Goal: Book appointment/travel/reservation

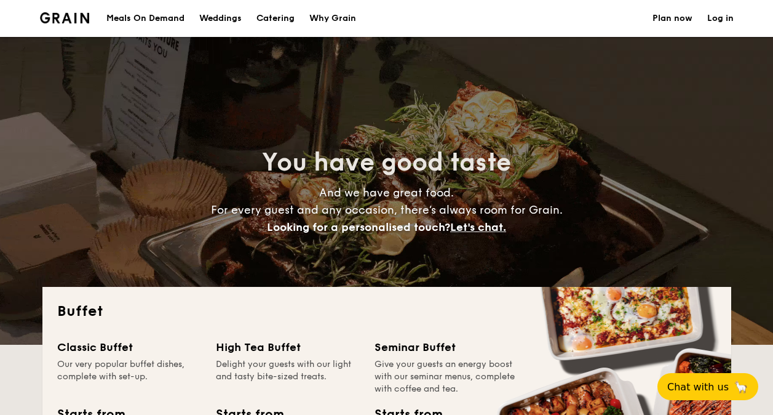
select select
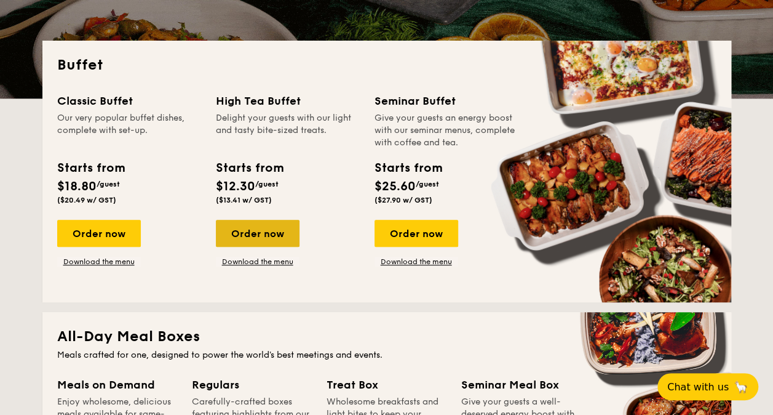
click at [234, 224] on div "Order now" at bounding box center [258, 233] width 84 height 27
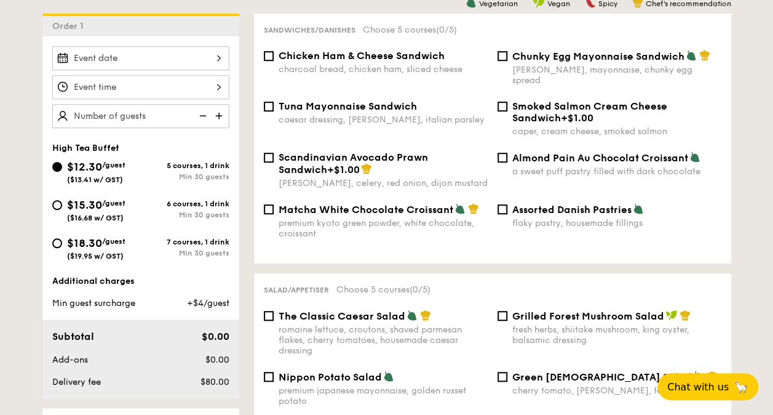
scroll to position [308, 0]
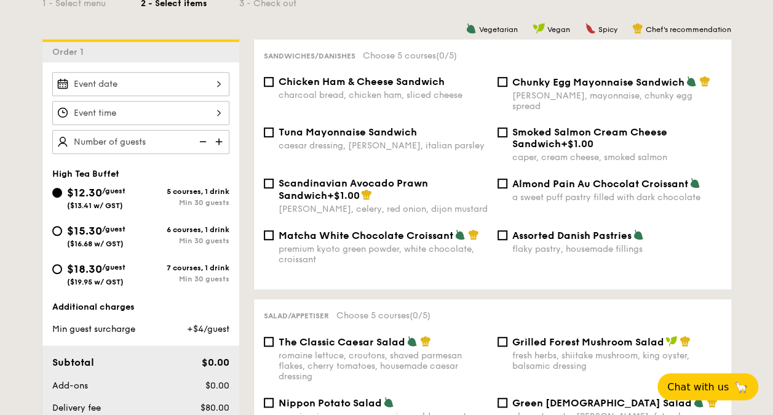
click at [134, 89] on div at bounding box center [140, 84] width 177 height 24
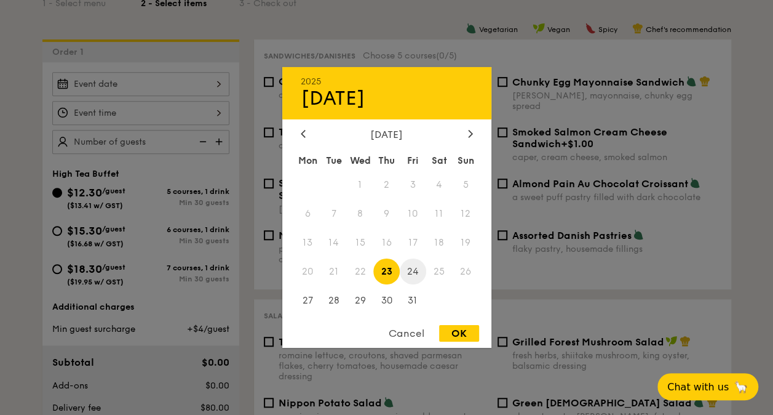
click at [409, 271] on span "24" at bounding box center [413, 271] width 26 height 26
drag, startPoint x: 449, startPoint y: 329, endPoint x: 356, endPoint y: 303, distance: 96.6
click at [449, 329] on div "OK" at bounding box center [459, 333] width 40 height 17
type input "[DATE]"
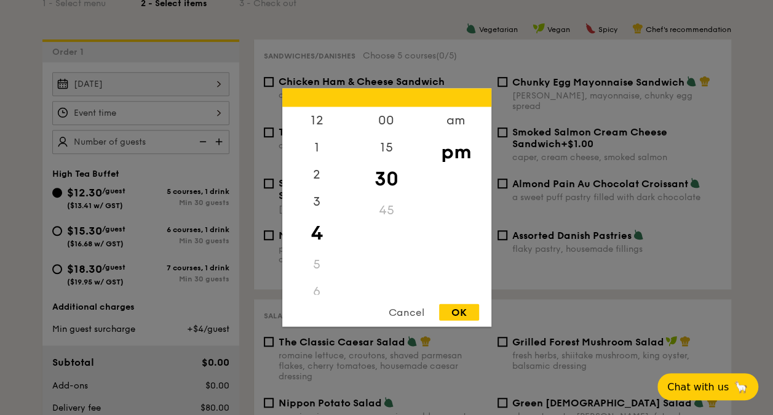
click at [130, 107] on div "12 1 2 3 4 5 6 7 8 9 10 11 00 15 30 45 am pm Cancel OK" at bounding box center [140, 113] width 177 height 24
click at [323, 217] on div "9" at bounding box center [317, 227] width 70 height 27
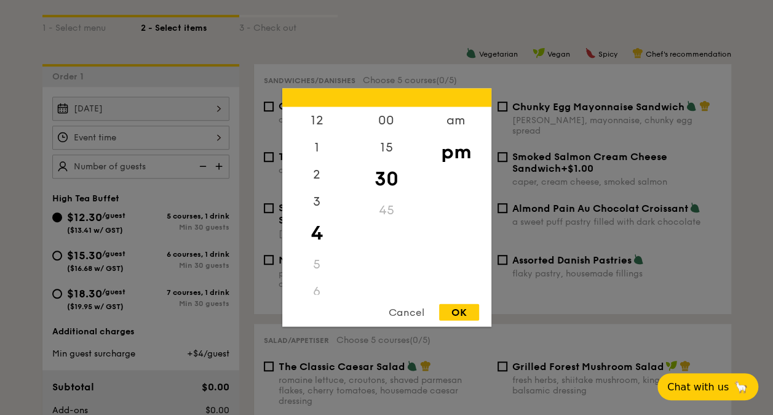
scroll to position [246, 0]
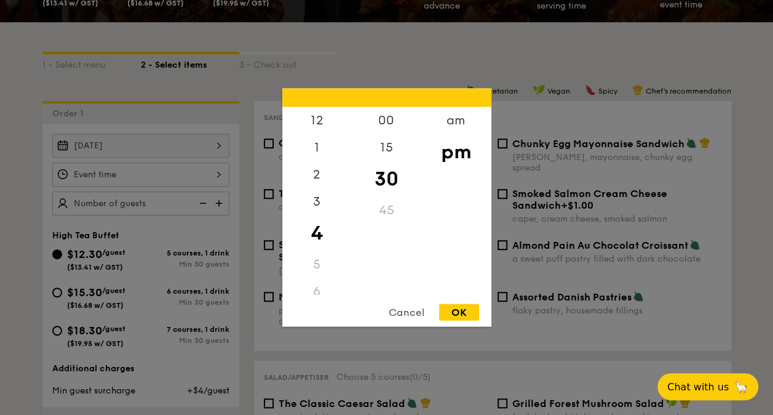
click at [393, 211] on div "45" at bounding box center [387, 210] width 70 height 27
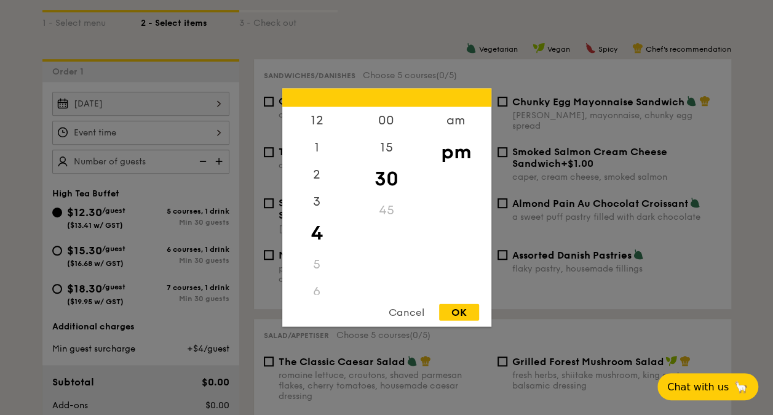
scroll to position [308, 0]
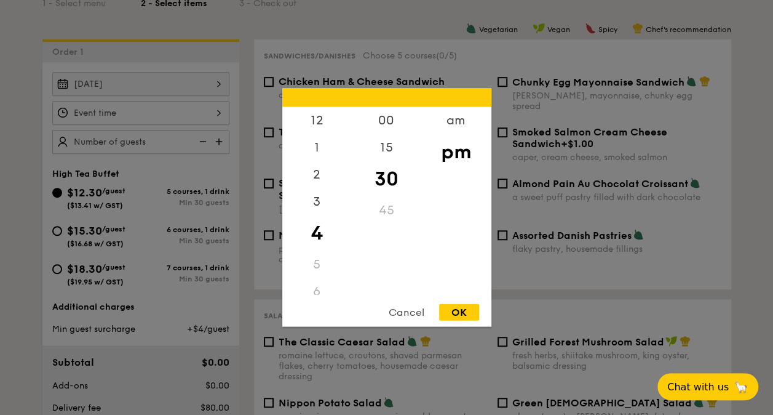
click at [460, 309] on div "OK" at bounding box center [459, 312] width 40 height 17
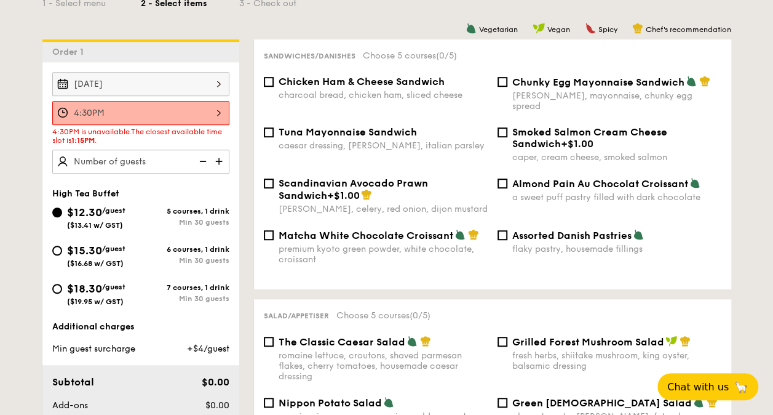
click at [186, 114] on div "4:30PM" at bounding box center [140, 113] width 177 height 24
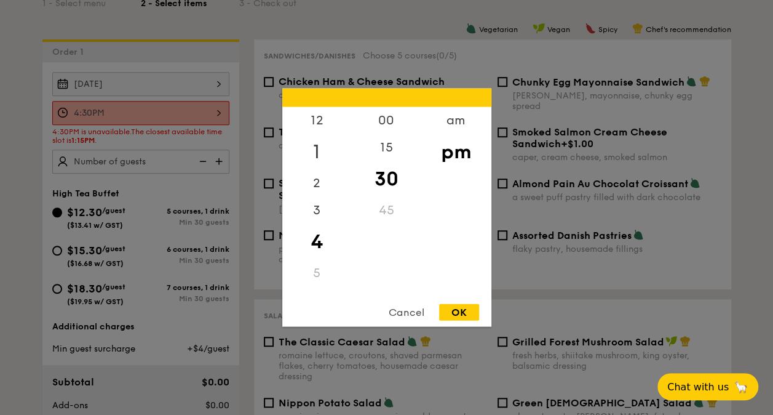
click at [320, 143] on div "1" at bounding box center [317, 152] width 70 height 36
click at [330, 232] on div "4" at bounding box center [317, 242] width 70 height 36
click at [392, 150] on div "15" at bounding box center [387, 152] width 70 height 36
click at [468, 312] on div "OK" at bounding box center [459, 312] width 40 height 17
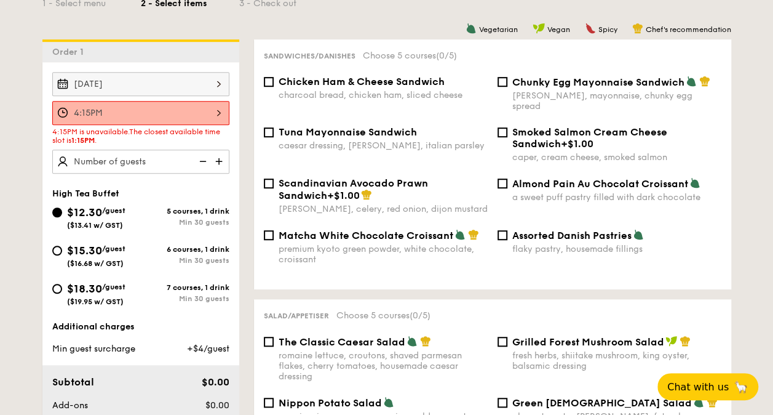
click at [158, 110] on div "4:15PM" at bounding box center [140, 113] width 177 height 24
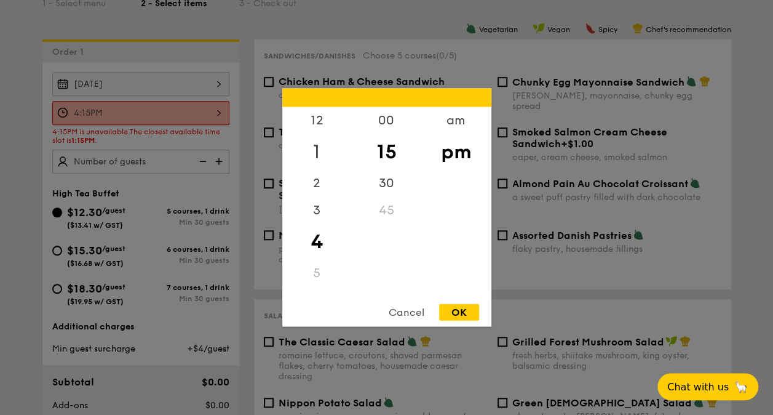
click at [315, 154] on div "1" at bounding box center [317, 152] width 70 height 36
click at [468, 315] on div "OK" at bounding box center [459, 312] width 40 height 17
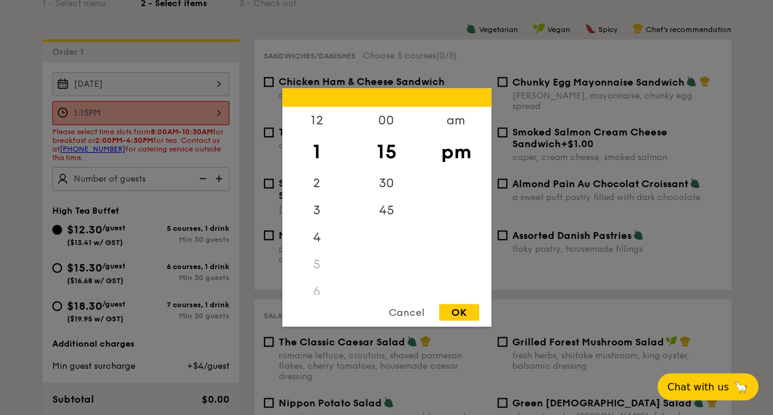
click at [203, 109] on div "1:15PM 12 1 2 3 4 5 6 7 8 9 10 11 00 15 30 45 am pm Cancel OK" at bounding box center [140, 113] width 177 height 24
click at [316, 185] on div "2" at bounding box center [317, 188] width 70 height 36
click at [459, 312] on div "OK" at bounding box center [459, 312] width 40 height 17
type input "2:15PM"
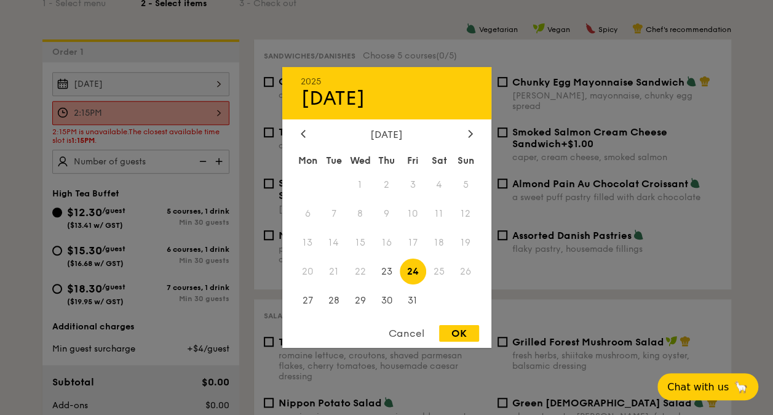
click at [144, 74] on div "[DATE] 2025 Oct [DATE] Tue Wed Thu Fri Sat Sun 1 2 3 4 5 6 7 8 9 10 11 12 13 14…" at bounding box center [140, 84] width 177 height 24
click at [293, 228] on div "Mon Tue Wed Thu Fri Sat Sun 1 2 3 4 5 6 7 8 9 10 11 12 13 14 15 16 17 18 19 20 …" at bounding box center [386, 233] width 209 height 166
click at [188, 113] on div at bounding box center [386, 207] width 773 height 415
click at [150, 87] on div "[DATE] 2025 Oct [DATE] Tue Wed Thu Fri Sat Sun 1 2 3 4 5 6 7 8 9 10 11 12 13 14…" at bounding box center [140, 84] width 177 height 24
click at [449, 324] on div "2025 Oct [DATE] Tue Wed Thu Fri Sat Sun 1 2 3 4 5 6 7 8 9 10 11 12 13 14 15 16 …" at bounding box center [386, 207] width 209 height 281
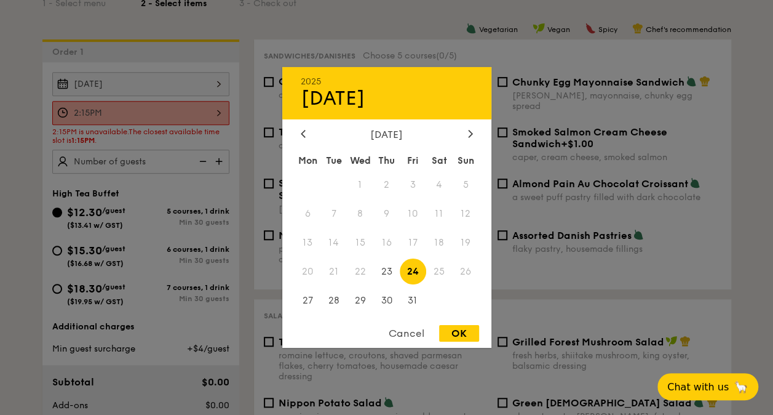
click at [158, 117] on div at bounding box center [386, 207] width 773 height 415
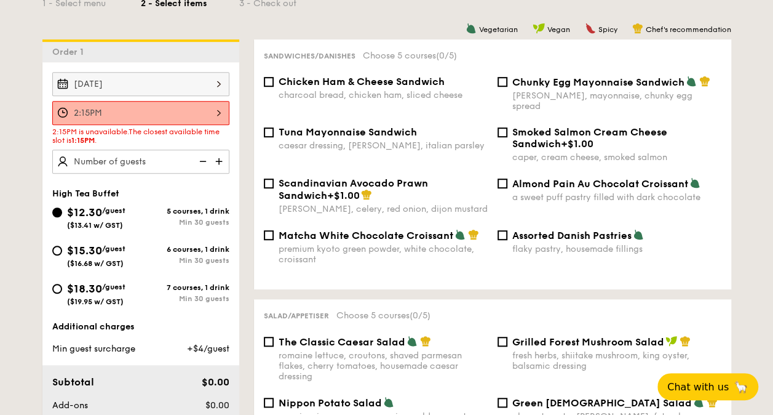
click at [169, 106] on div at bounding box center [386, 207] width 773 height 415
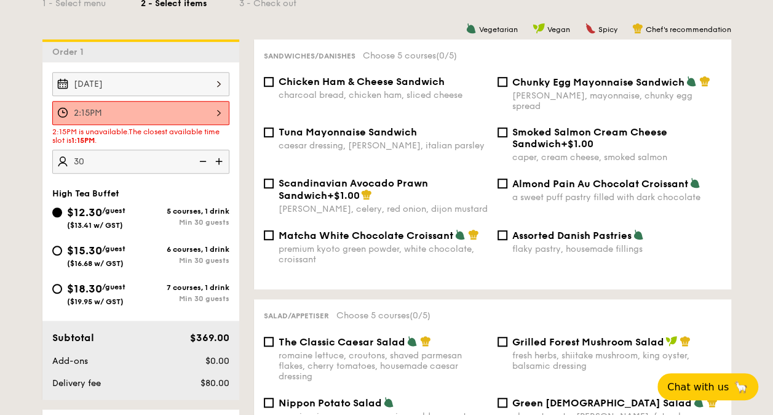
type input "30 guests"
click at [151, 201] on div "High Tea Buffet $12.30 /guest ($13.41 w/ GST) 5 courses, 1 drink Min 30 guests …" at bounding box center [140, 253] width 177 height 130
click at [151, 115] on div "2:15PM 12 1 2 3 4 5 6 7 8 9 10 11 00 15 30 45 am pm Cancel OK" at bounding box center [140, 113] width 177 height 24
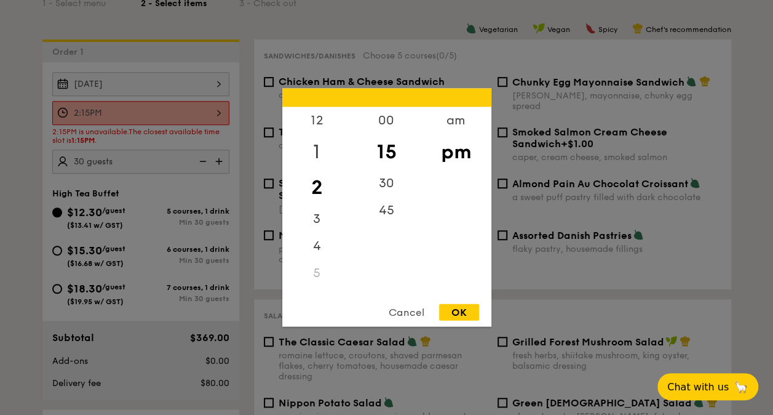
click at [320, 150] on div "1" at bounding box center [317, 152] width 70 height 36
click at [465, 311] on div "OK" at bounding box center [459, 312] width 40 height 17
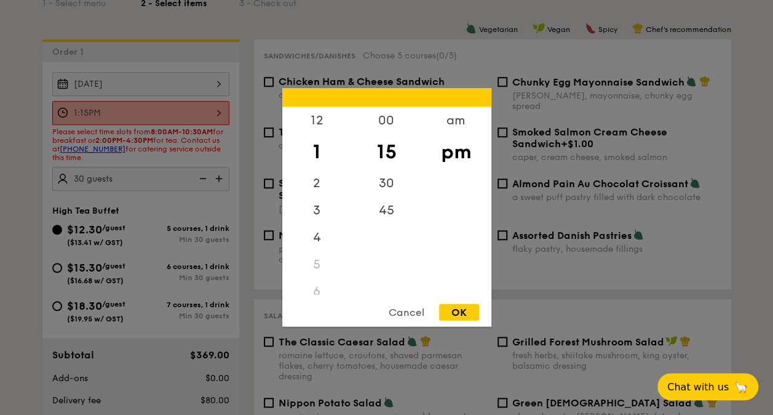
click at [149, 110] on div "1:15PM 12 1 2 3 4 5 6 7 8 9 10 11 00 15 30 45 am pm Cancel OK" at bounding box center [140, 113] width 177 height 24
click at [317, 180] on div "2" at bounding box center [317, 188] width 70 height 36
click at [380, 119] on div "00" at bounding box center [387, 125] width 70 height 36
click at [463, 317] on div "OK" at bounding box center [459, 312] width 40 height 17
type input "2:00PM"
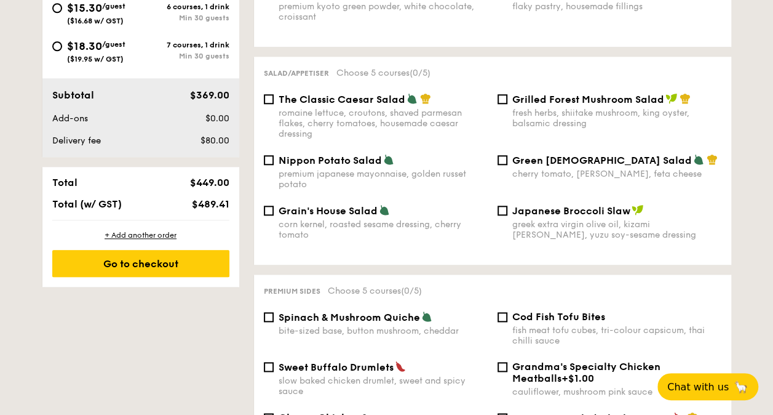
scroll to position [554, 0]
